Goal: Navigation & Orientation: Find specific page/section

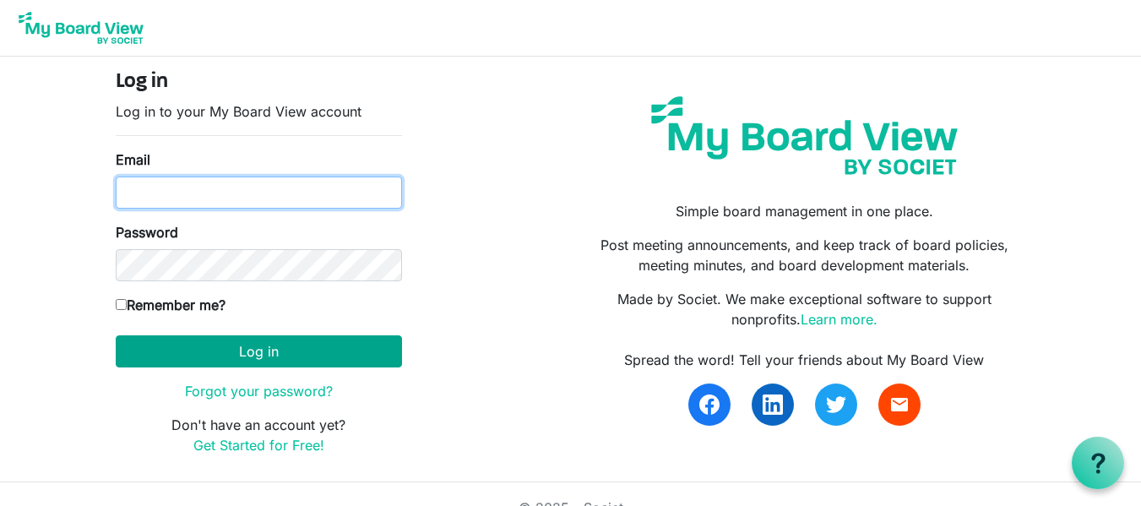
type input "[EMAIL_ADDRESS][DOMAIN_NAME]"
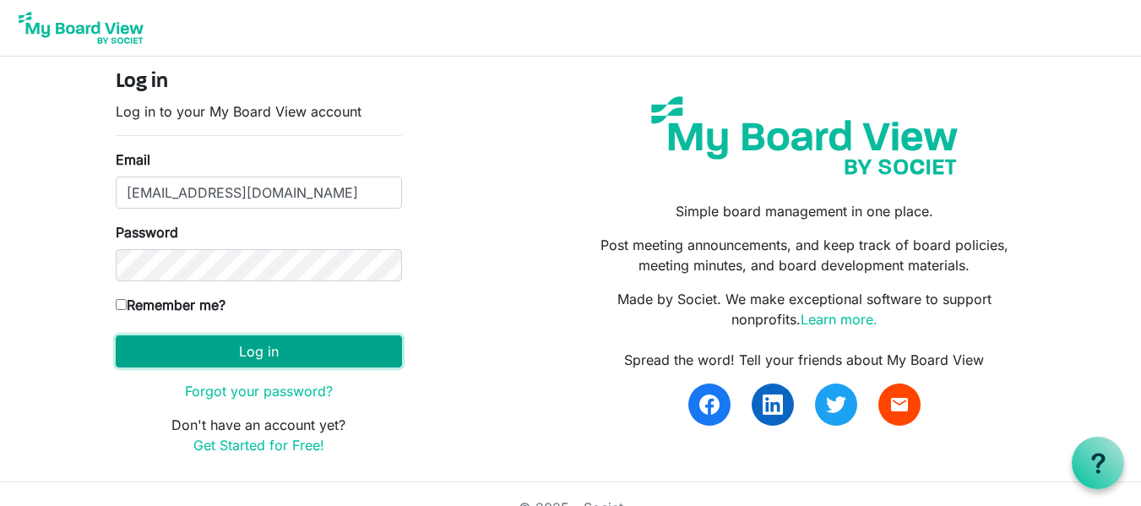
click at [254, 358] on button "Log in" at bounding box center [259, 351] width 286 height 32
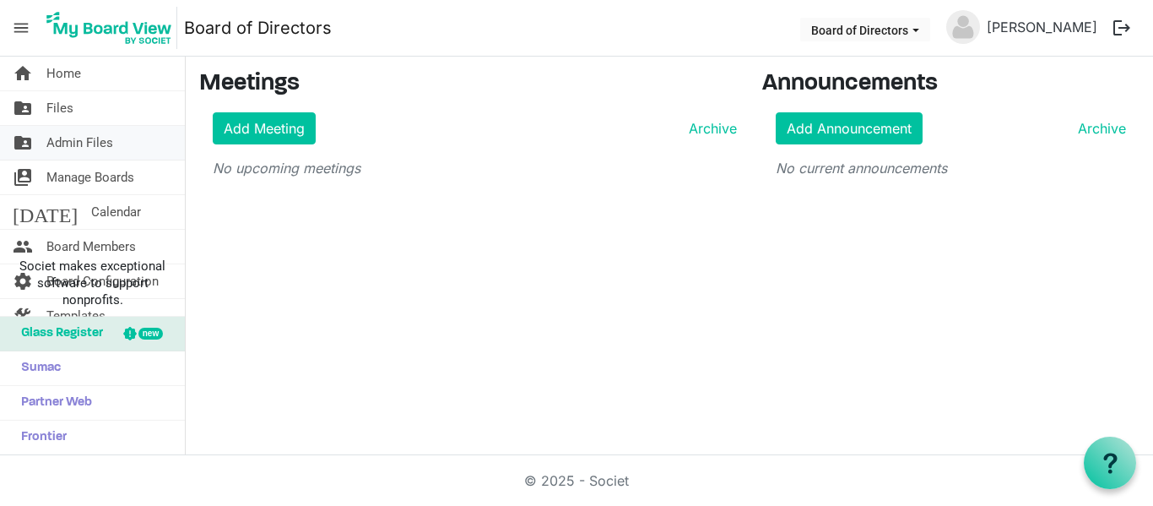
click at [101, 141] on span "Admin Files" at bounding box center [79, 143] width 67 height 34
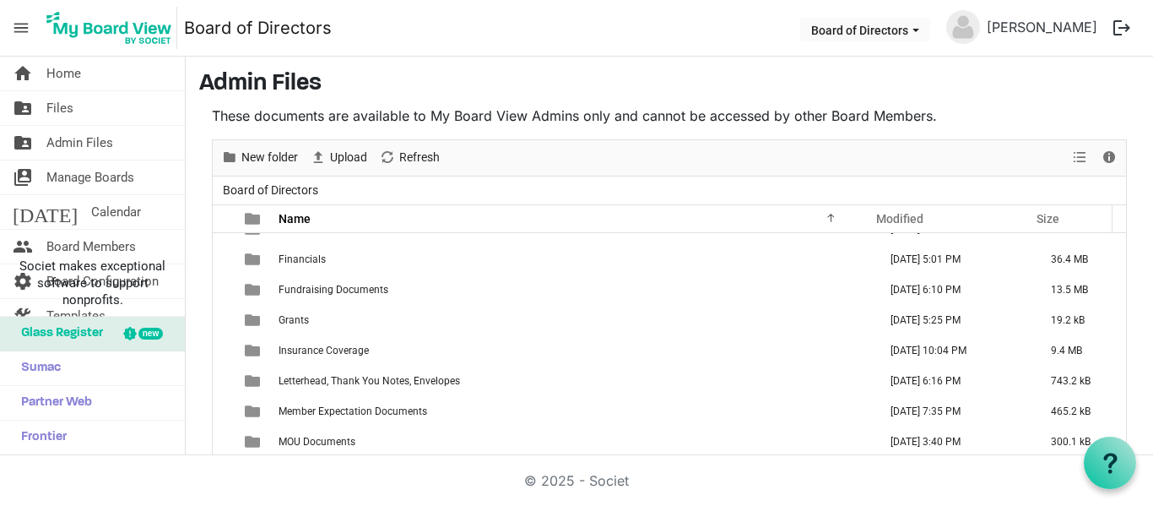
scroll to position [253, 0]
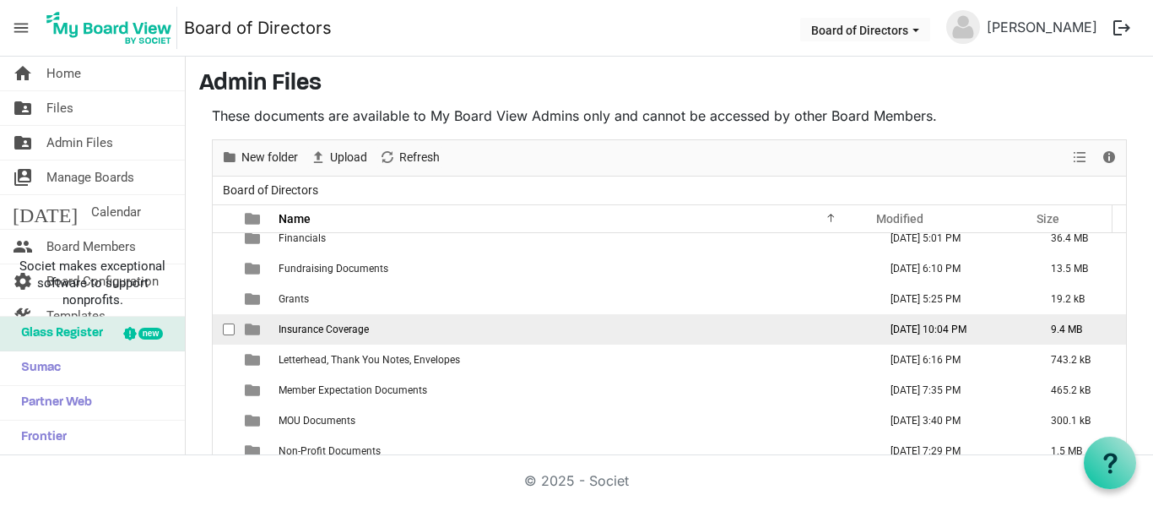
click at [339, 334] on span "Insurance Coverage" at bounding box center [324, 329] width 90 height 12
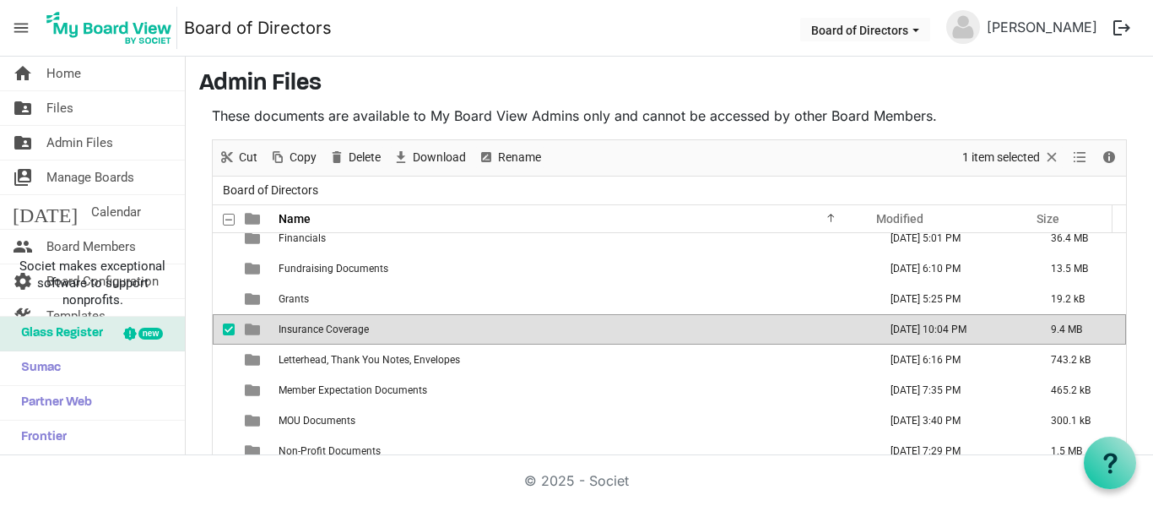
click at [339, 334] on span "Insurance Coverage" at bounding box center [324, 329] width 90 height 12
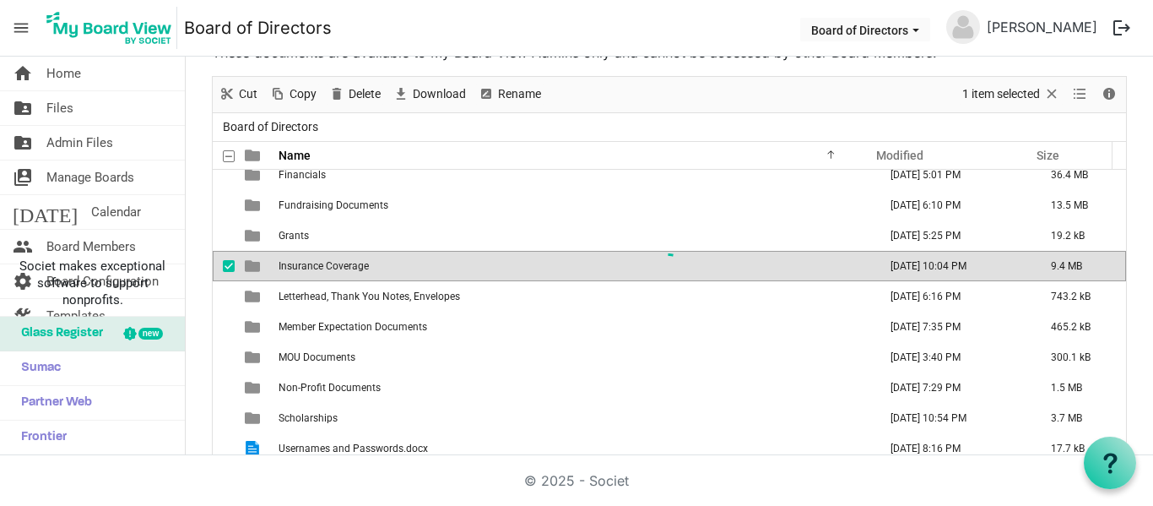
scroll to position [0, 0]
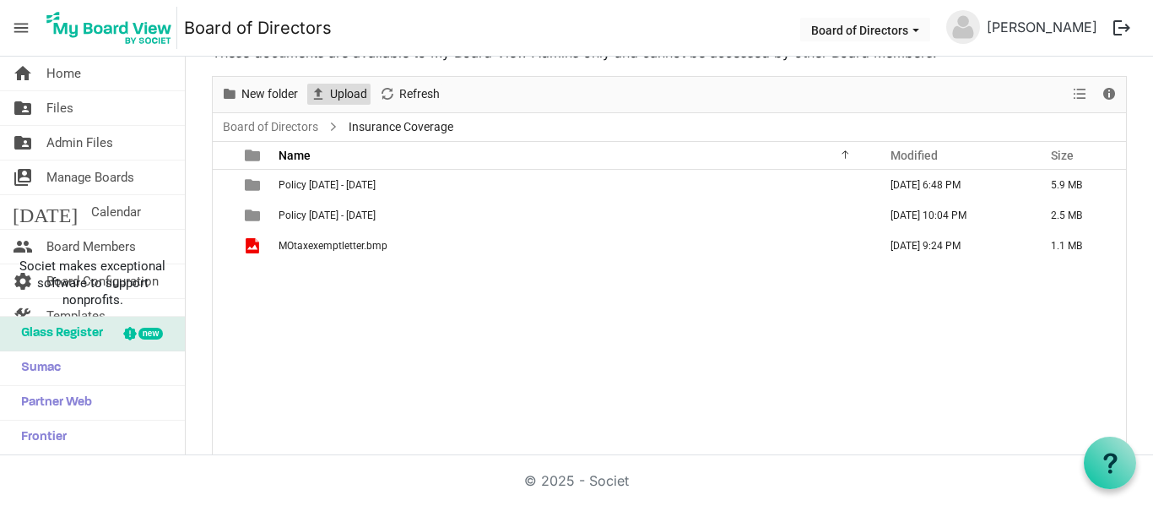
click at [329, 92] on span "Upload" at bounding box center [348, 94] width 41 height 21
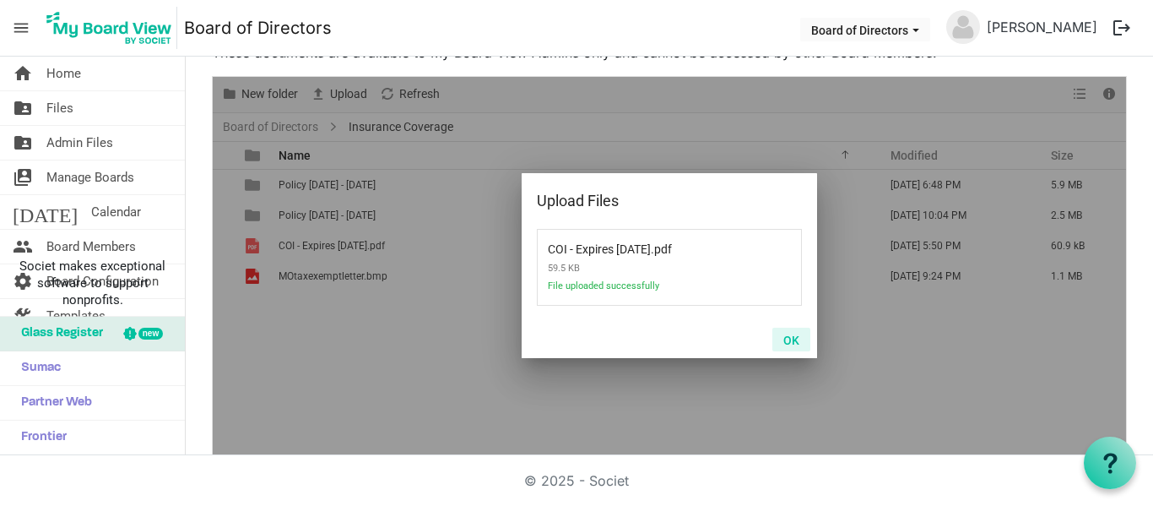
click at [789, 339] on button "OK" at bounding box center [792, 340] width 38 height 24
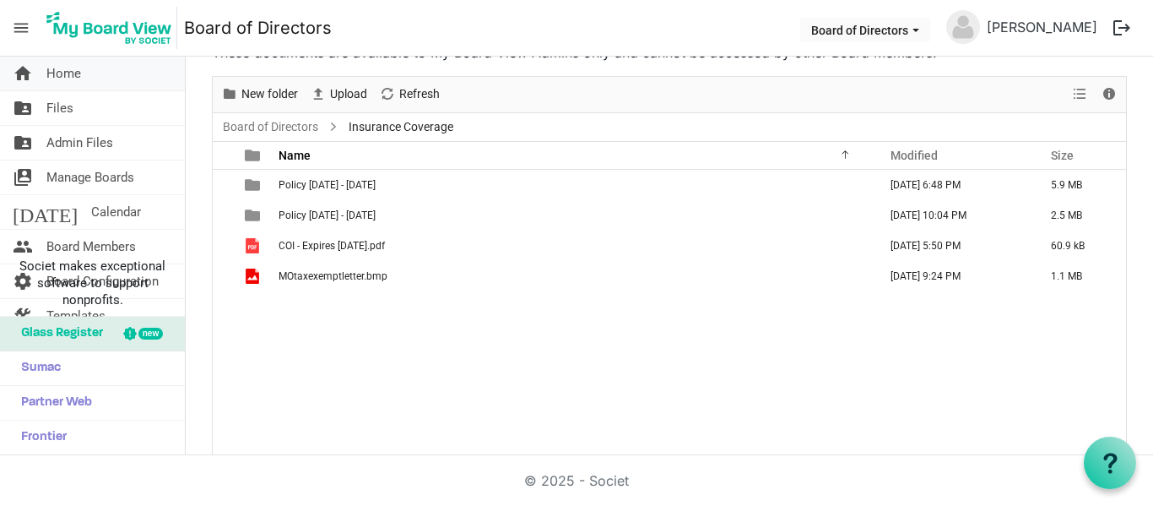
click at [107, 76] on link "home Home" at bounding box center [92, 74] width 185 height 34
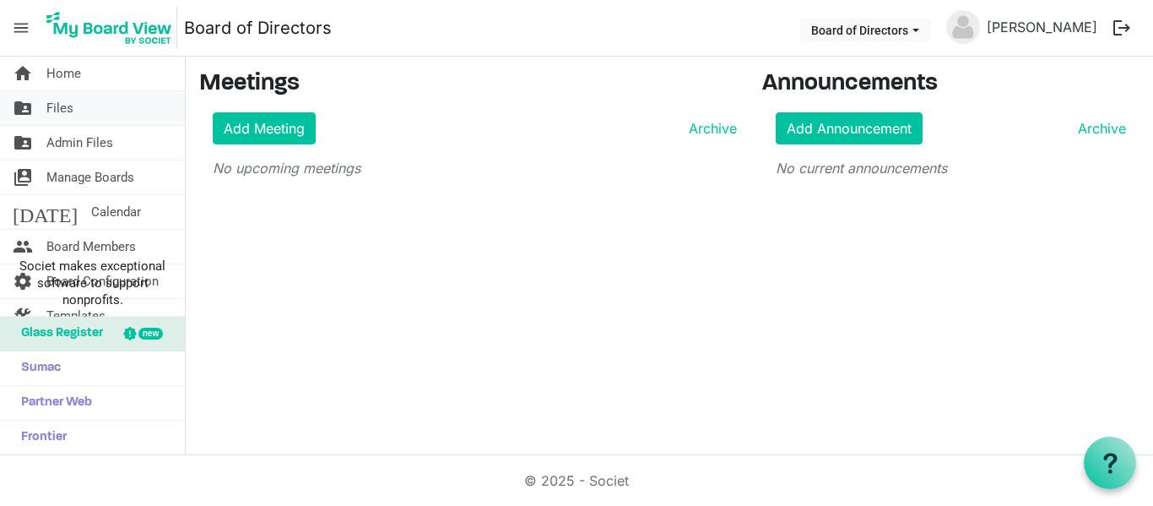
click at [63, 100] on span "Files" at bounding box center [59, 108] width 27 height 34
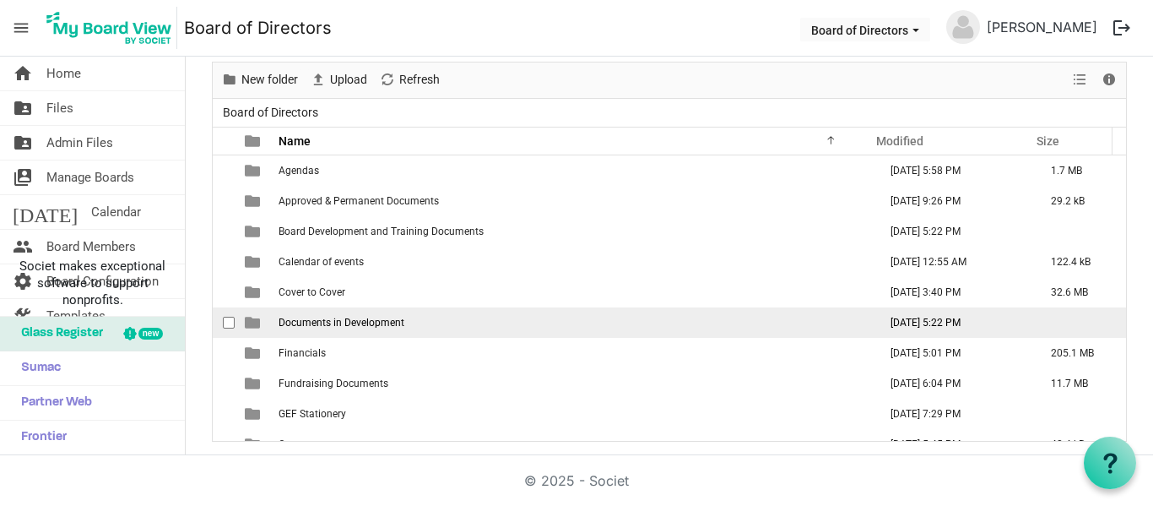
scroll to position [231, 0]
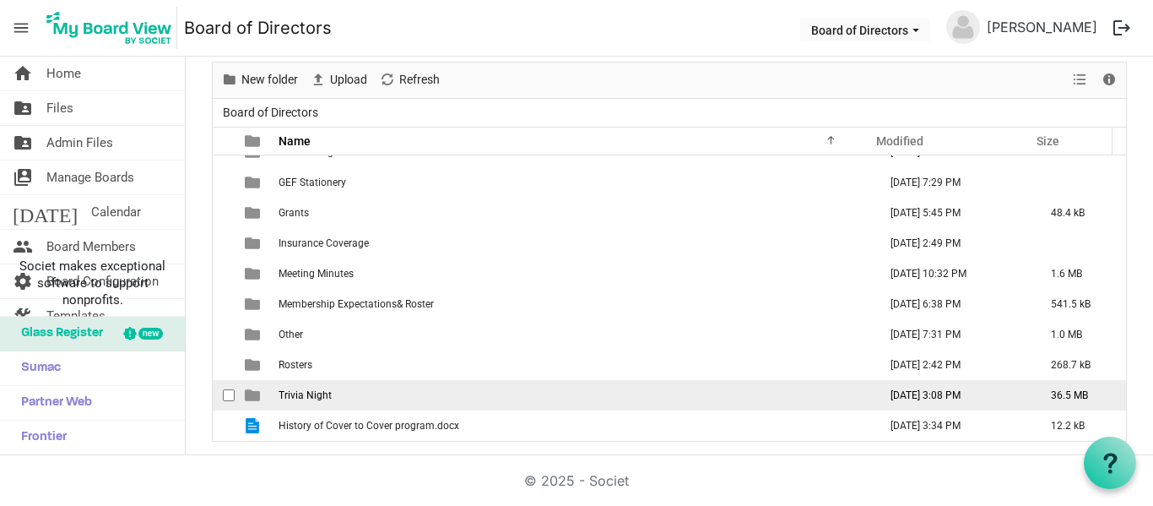
click at [326, 397] on span "Trivia Night" at bounding box center [305, 395] width 53 height 12
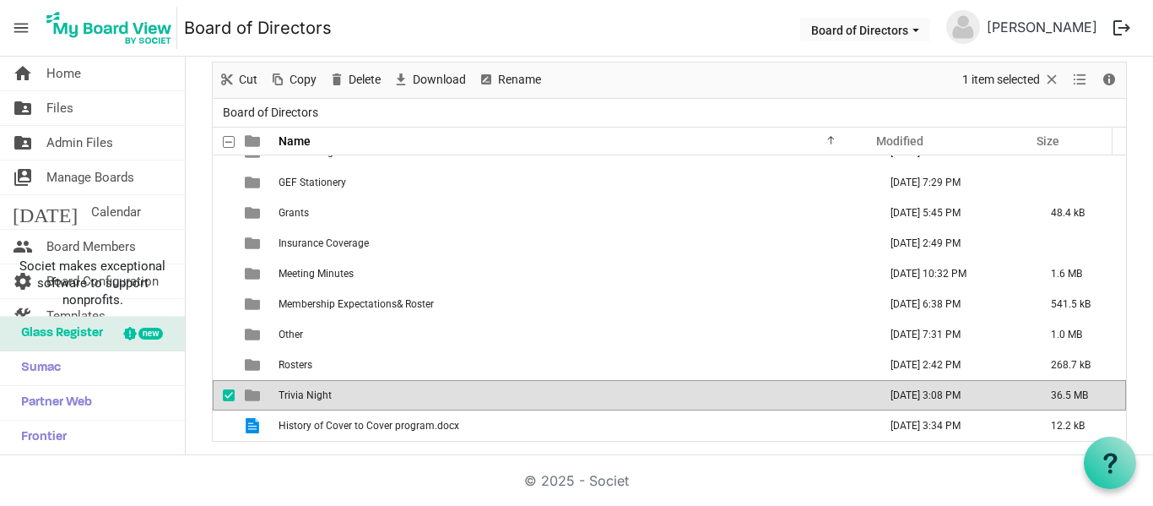
click at [326, 397] on span "Trivia Night" at bounding box center [305, 395] width 53 height 12
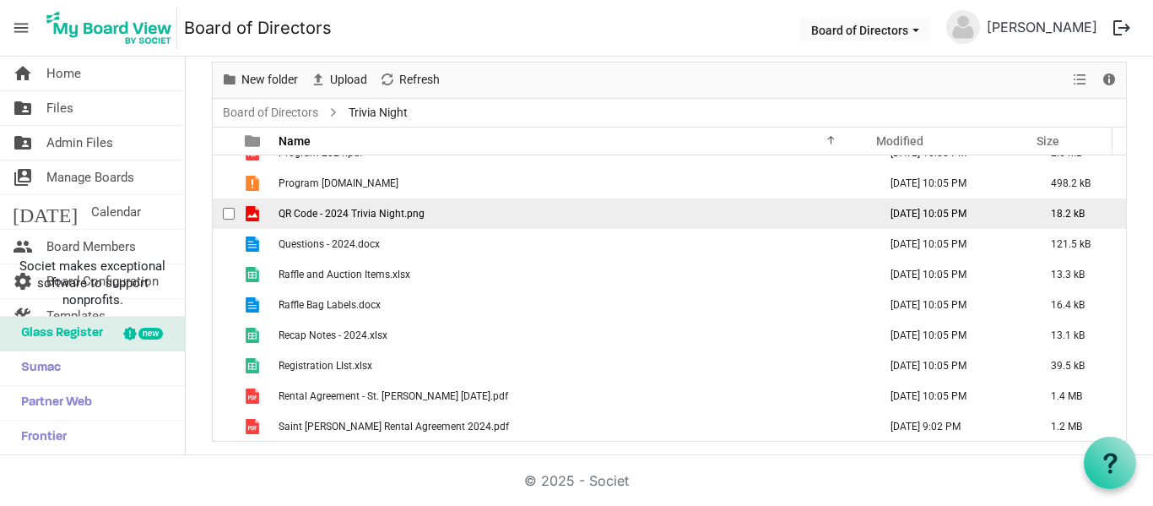
scroll to position [422, 0]
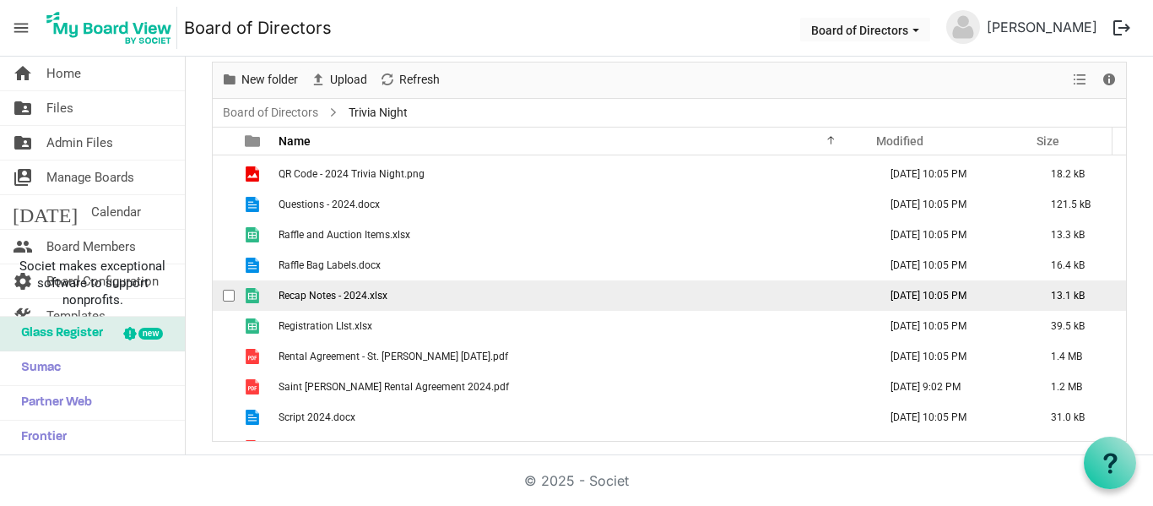
click at [366, 290] on span "Recap Notes - 2024.xlsx" at bounding box center [333, 296] width 109 height 12
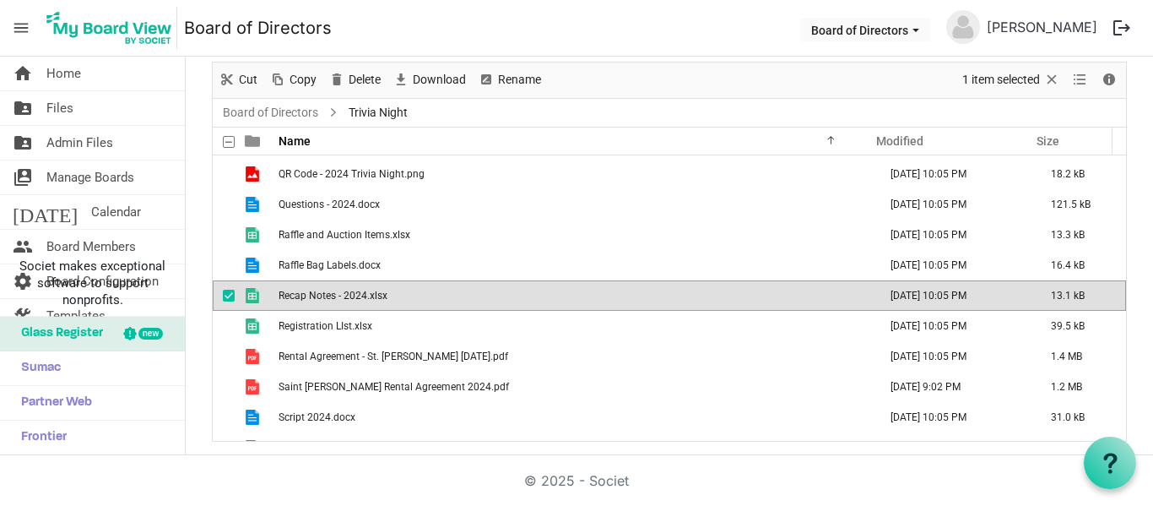
click at [366, 290] on span "Recap Notes - 2024.xlsx" at bounding box center [333, 296] width 109 height 12
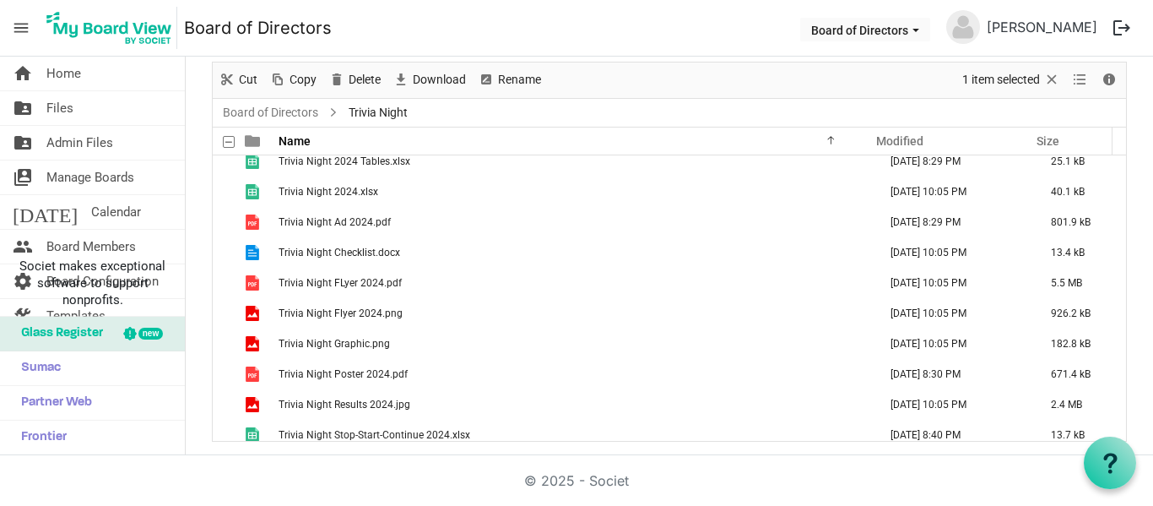
scroll to position [809, 0]
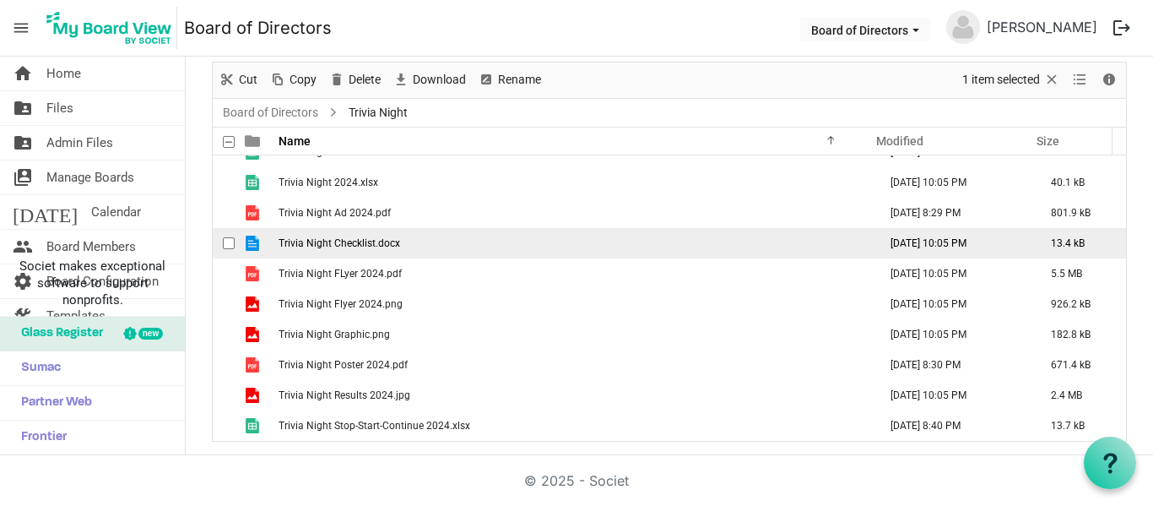
click at [355, 237] on span "Trivia Night Checklist.docx" at bounding box center [340, 243] width 122 height 12
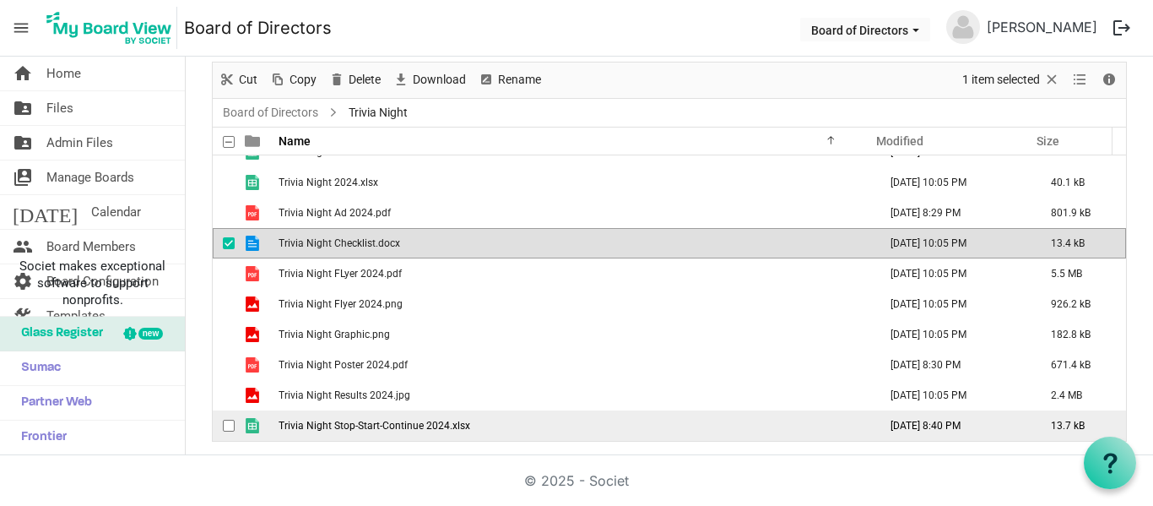
click at [370, 429] on span "Trivia Night Stop-Start-Continue 2024.xlsx" at bounding box center [375, 426] width 192 height 12
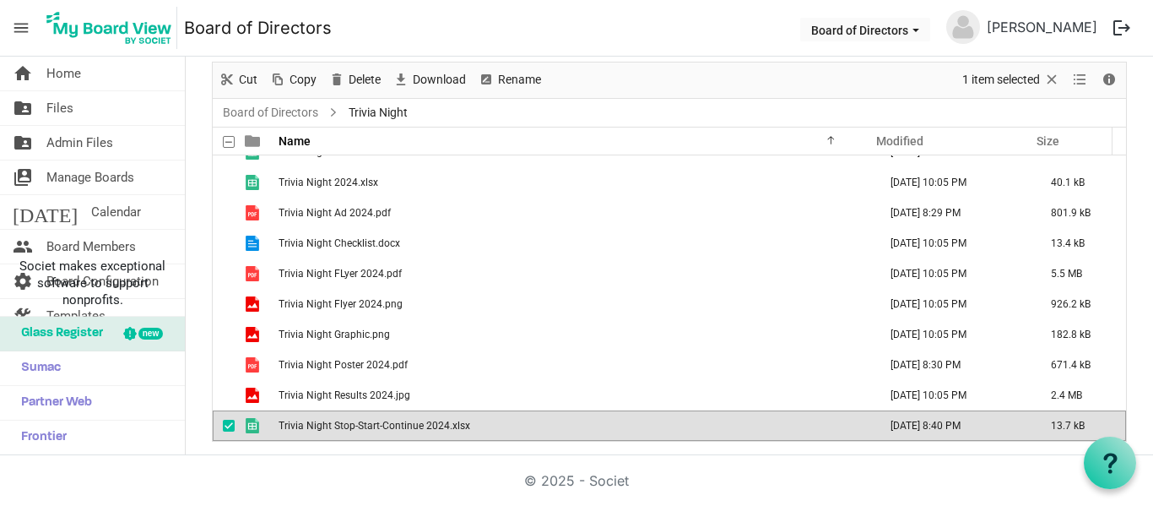
click at [370, 429] on span "Trivia Night Stop-Start-Continue 2024.xlsx" at bounding box center [375, 426] width 192 height 12
